Goal: Task Accomplishment & Management: Use online tool/utility

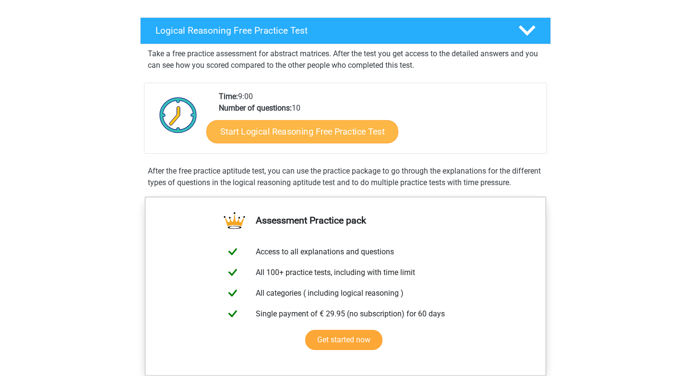
scroll to position [144, 0]
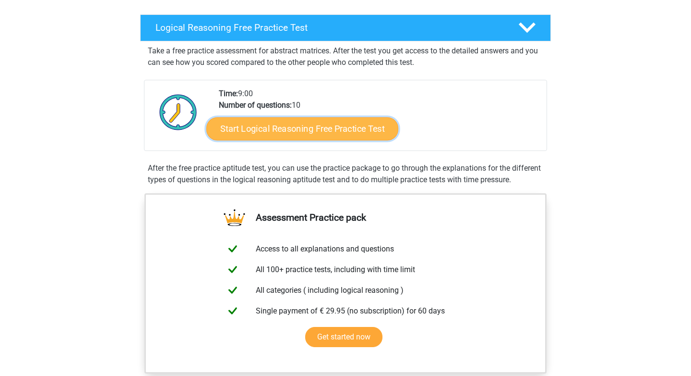
click at [295, 134] on link "Start Logical Reasoning Free Practice Test" at bounding box center [302, 128] width 192 height 23
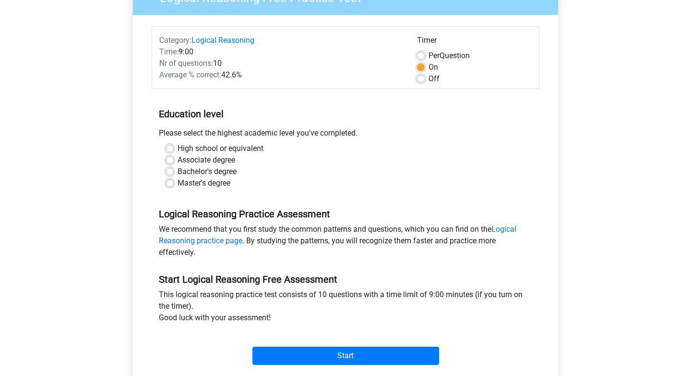
scroll to position [99, 0]
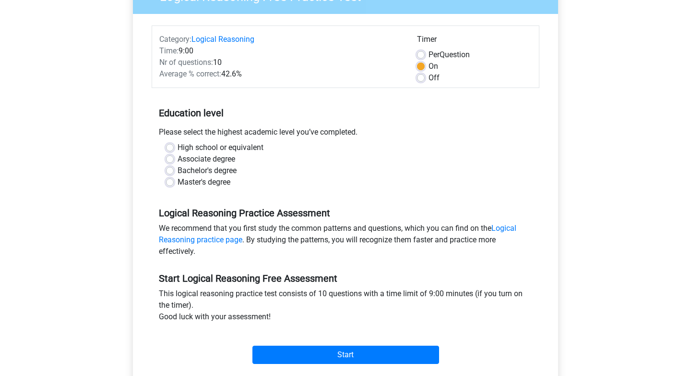
click at [178, 185] on label "Master's degree" at bounding box center [204, 182] width 53 height 12
click at [172, 185] on input "Master's degree" at bounding box center [170, 181] width 8 height 10
radio input "true"
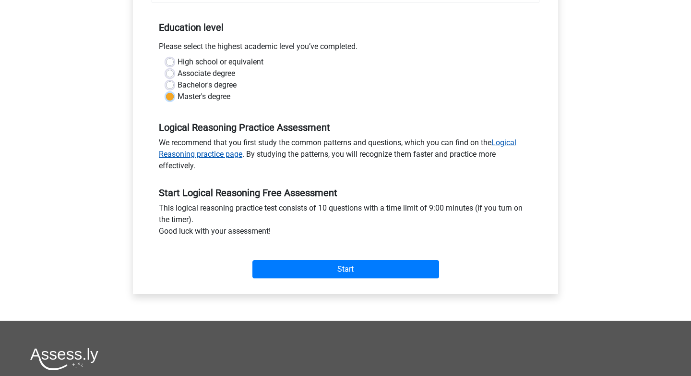
scroll to position [198, 0]
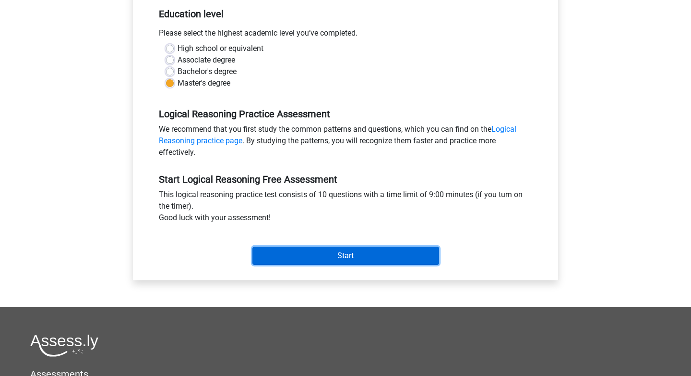
click at [311, 255] on input "Start" at bounding box center [346, 255] width 187 height 18
